Goal: Transaction & Acquisition: Purchase product/service

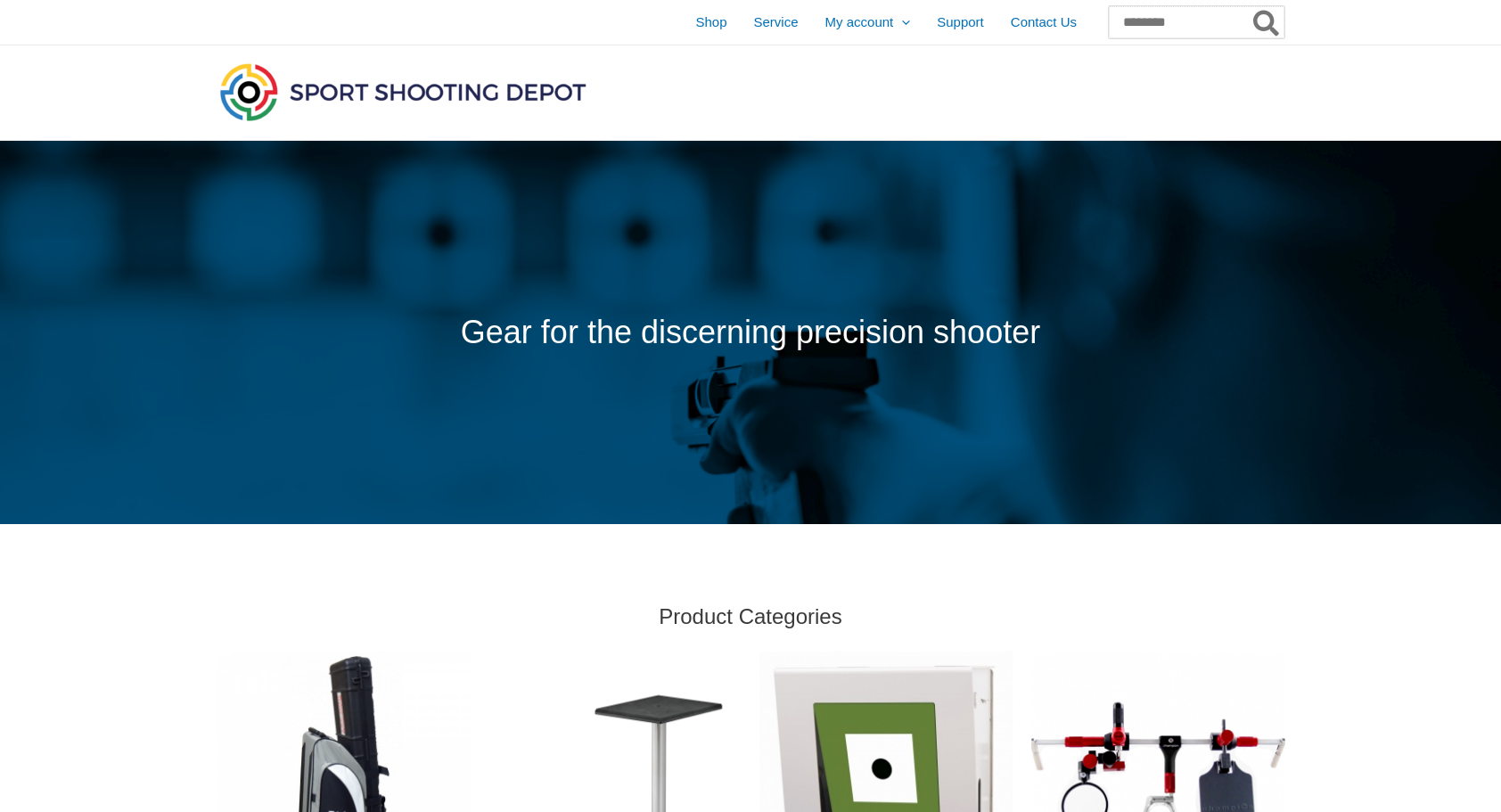
click at [1109, 21] on input "Search for:" at bounding box center [1197, 22] width 176 height 32
type input "*****"
click at [1250, 6] on button "Search" at bounding box center [1267, 22] width 35 height 32
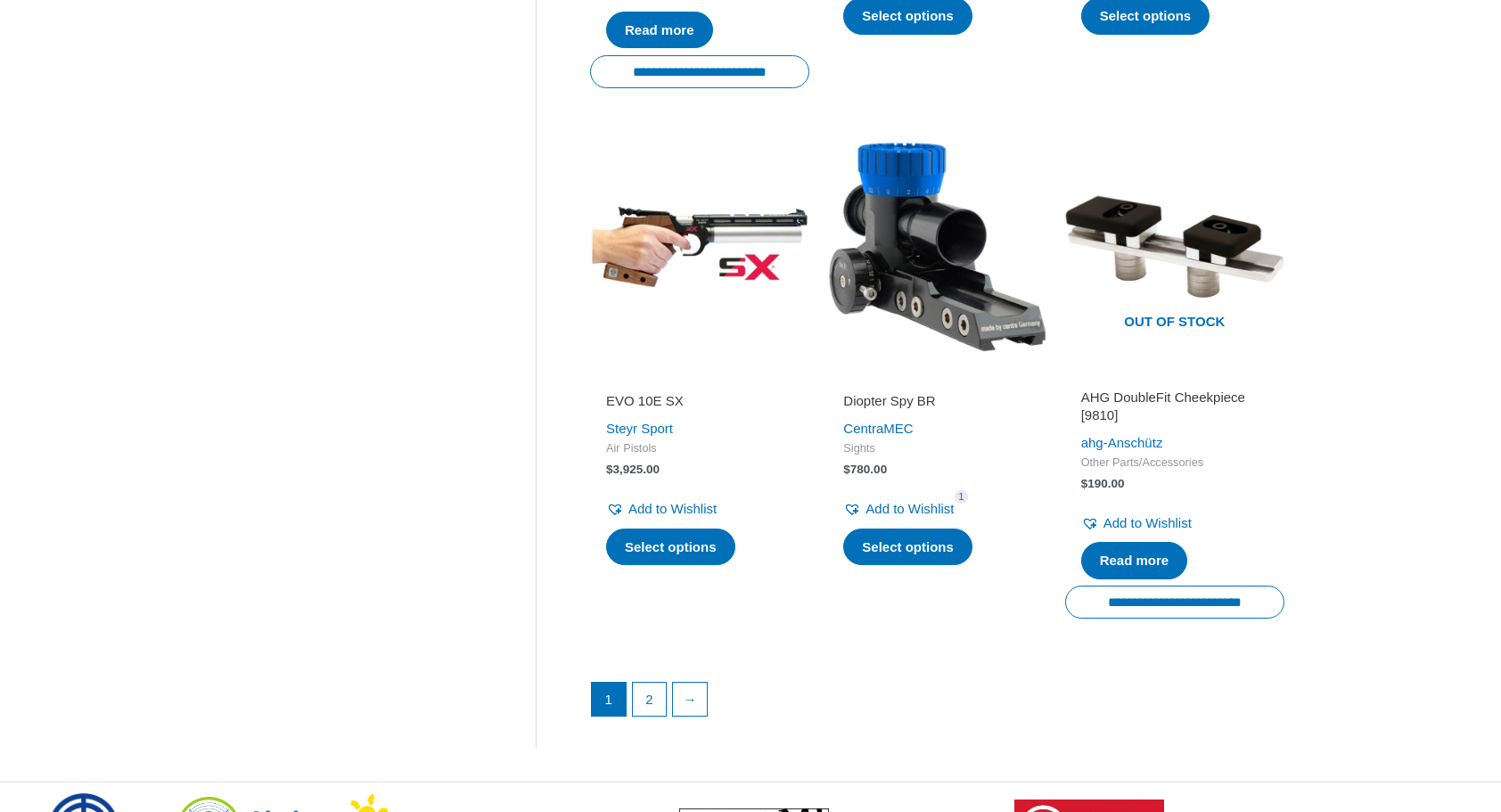
scroll to position [2320, 0]
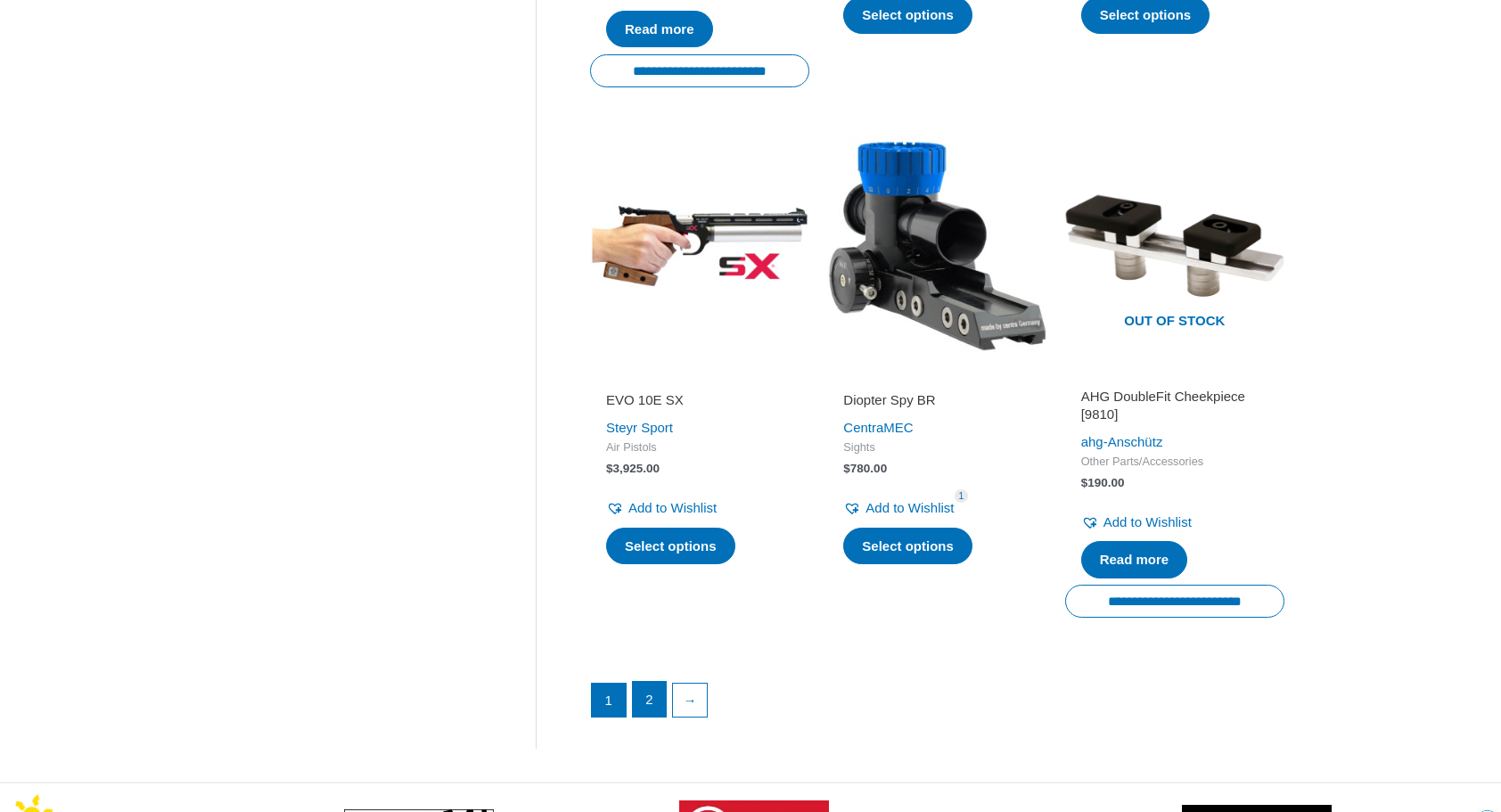
click at [637, 718] on link "2" at bounding box center [650, 700] width 34 height 36
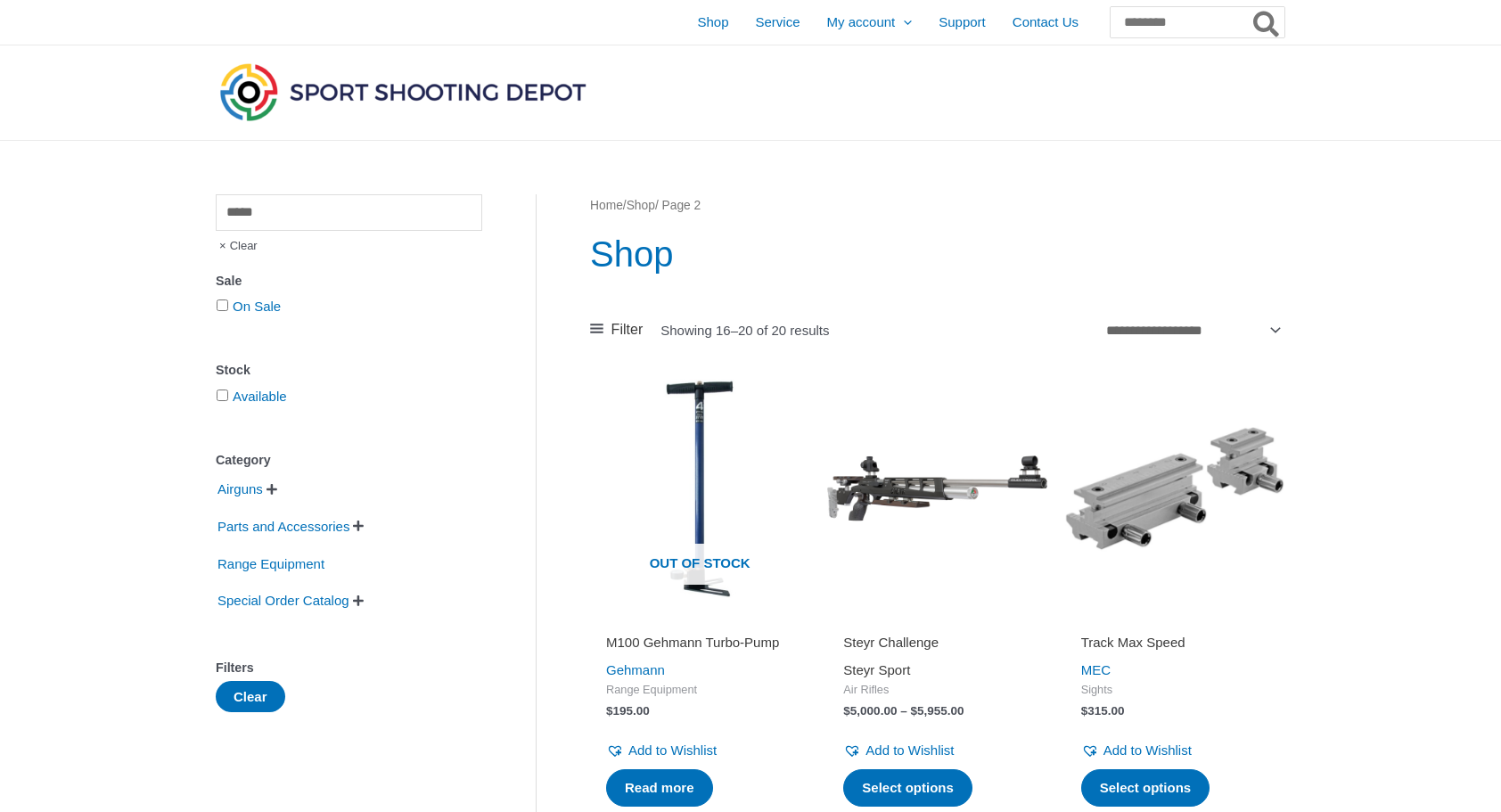
click at [910, 667] on link "Steyr Sport" at bounding box center [876, 669] width 67 height 15
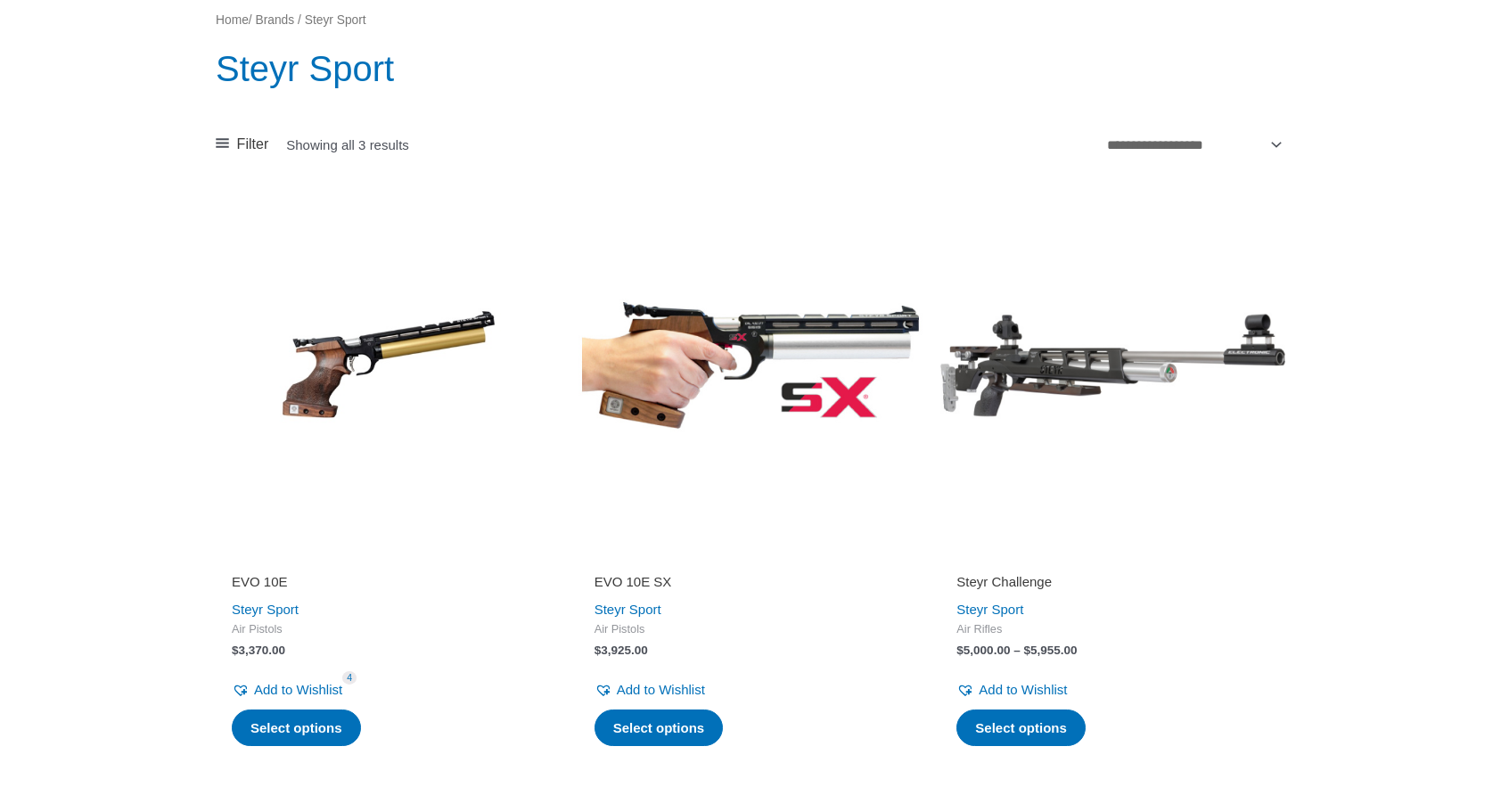
scroll to position [210, 0]
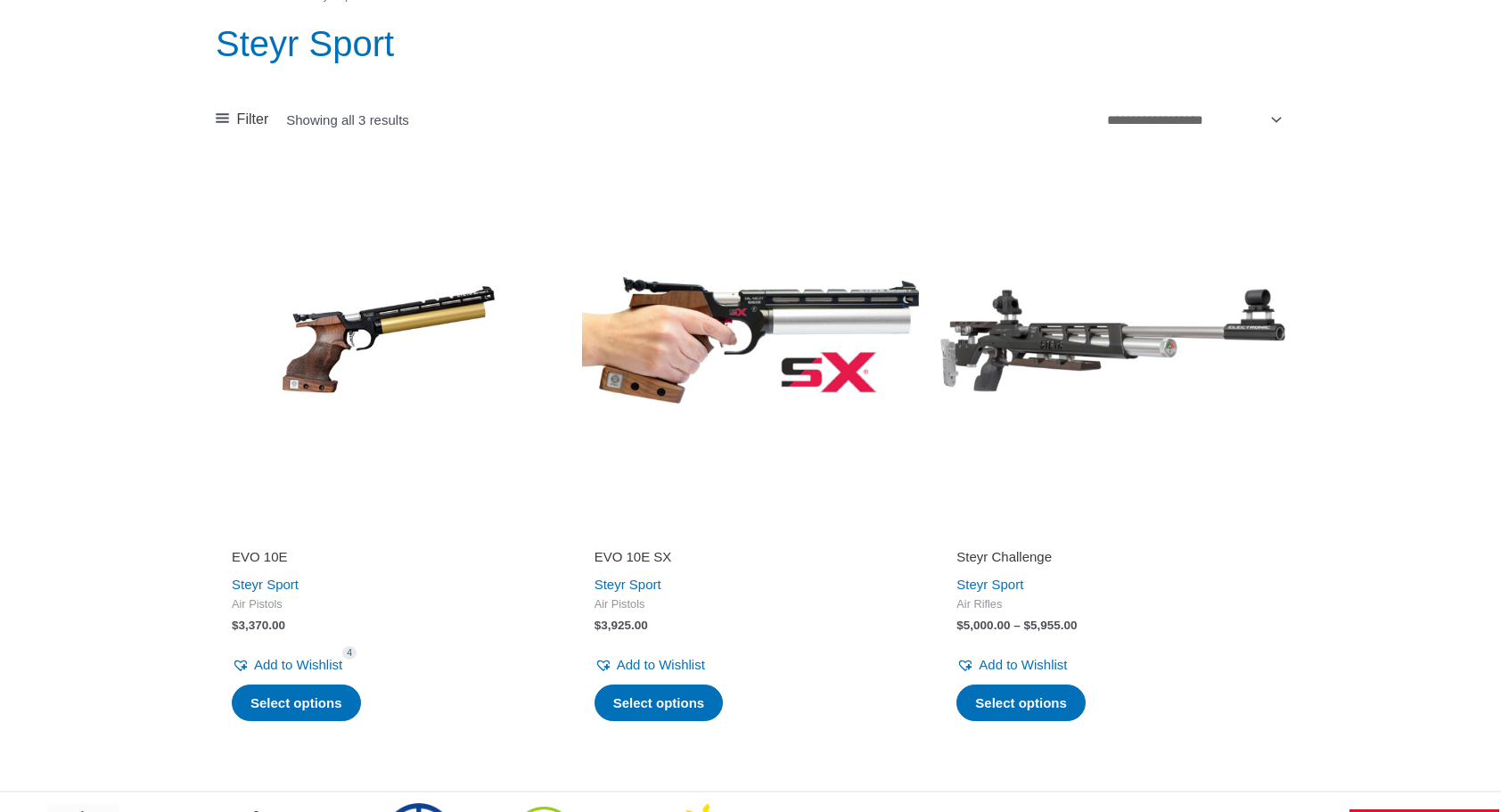
click at [710, 312] on img at bounding box center [751, 340] width 345 height 345
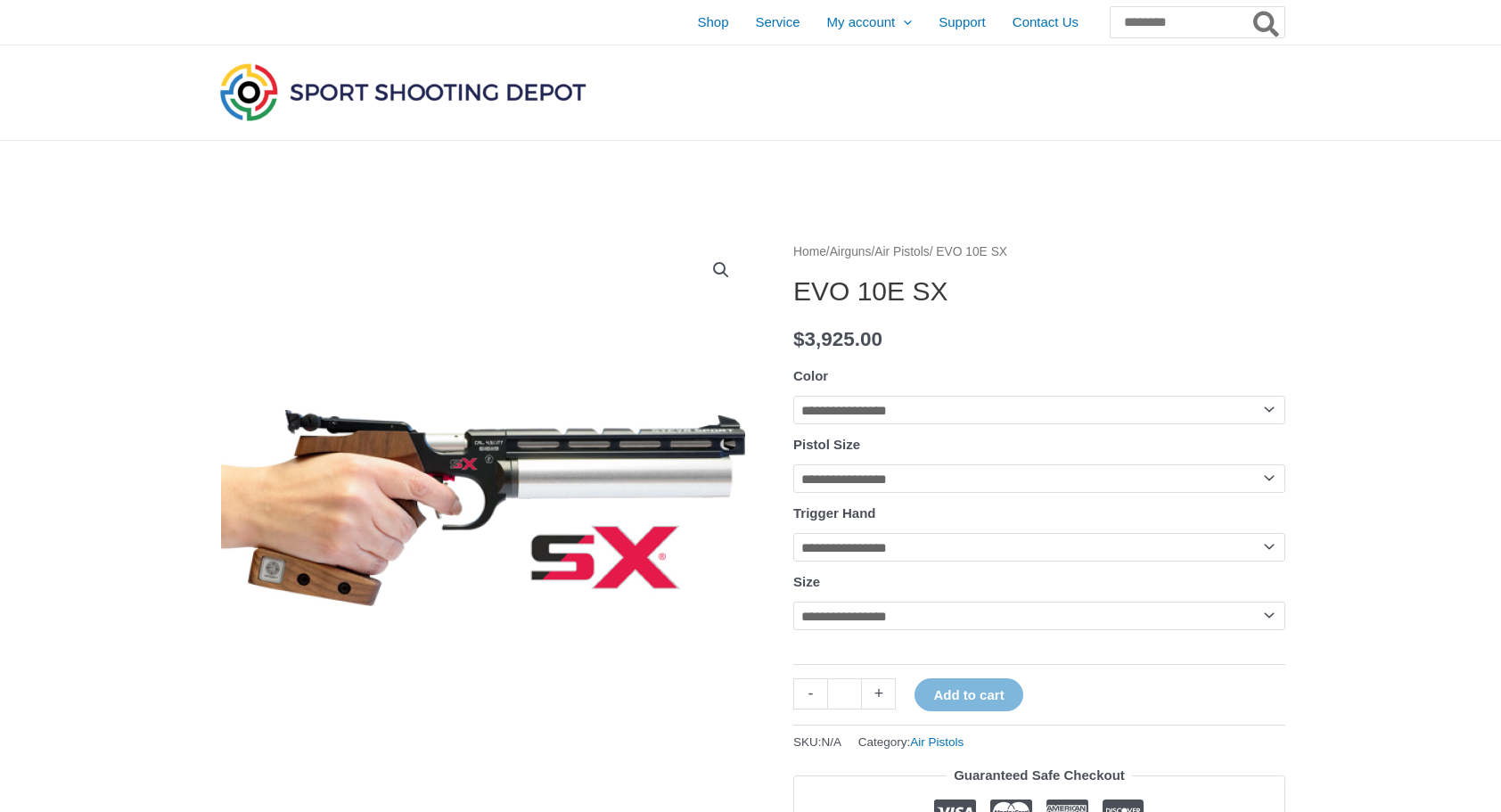
click at [615, 490] on img at bounding box center [483, 508] width 535 height 535
drag, startPoint x: 896, startPoint y: 360, endPoint x: 1414, endPoint y: 159, distance: 555.8
